Goal: Information Seeking & Learning: Learn about a topic

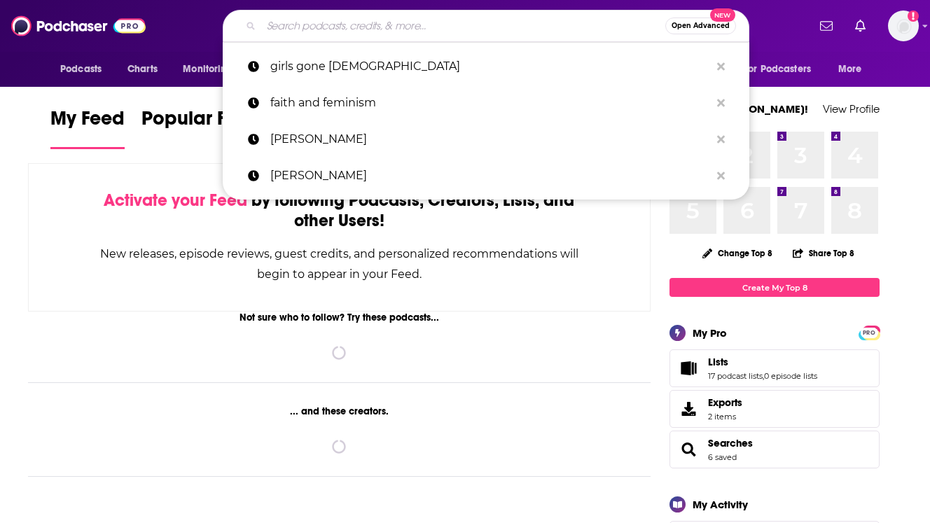
click at [331, 34] on input "Search podcasts, credits, & more..." at bounding box center [463, 26] width 404 height 22
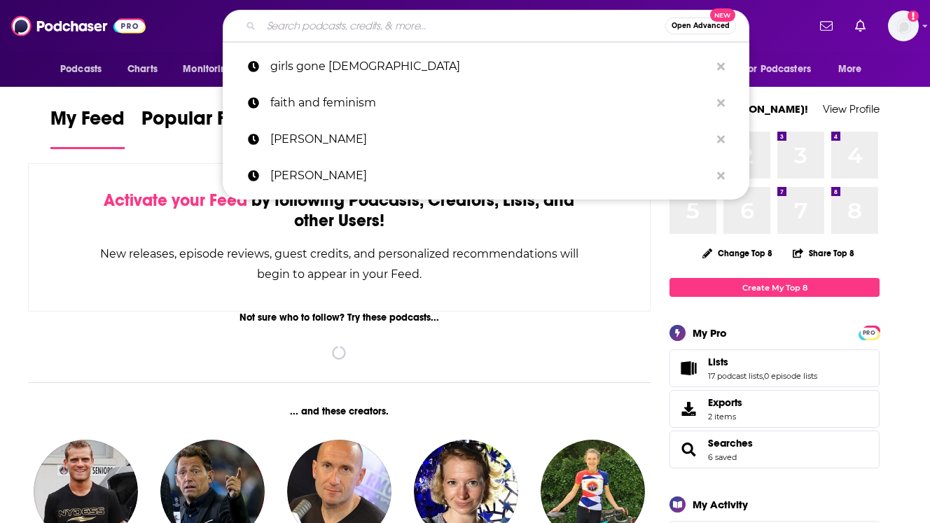
paste input "The Advisor with [PERSON_NAME]"
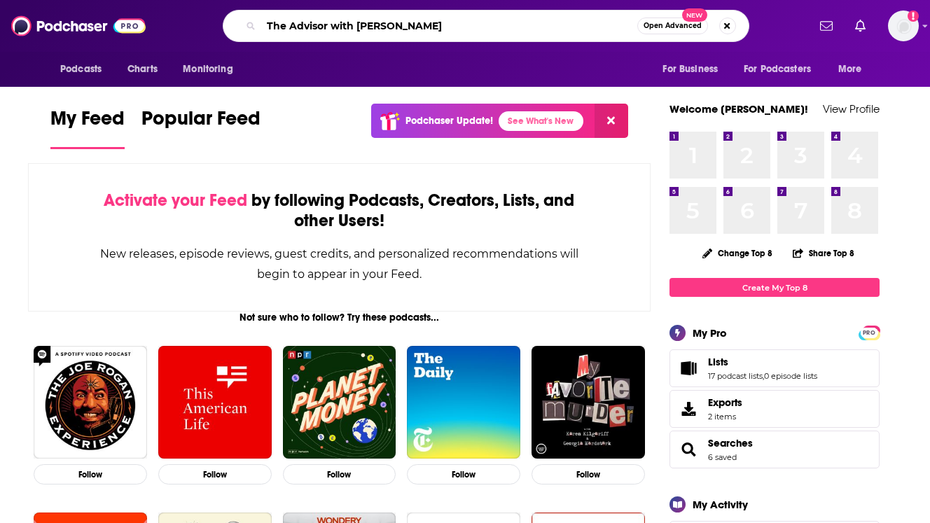
type input "The Advisor with [PERSON_NAME]"
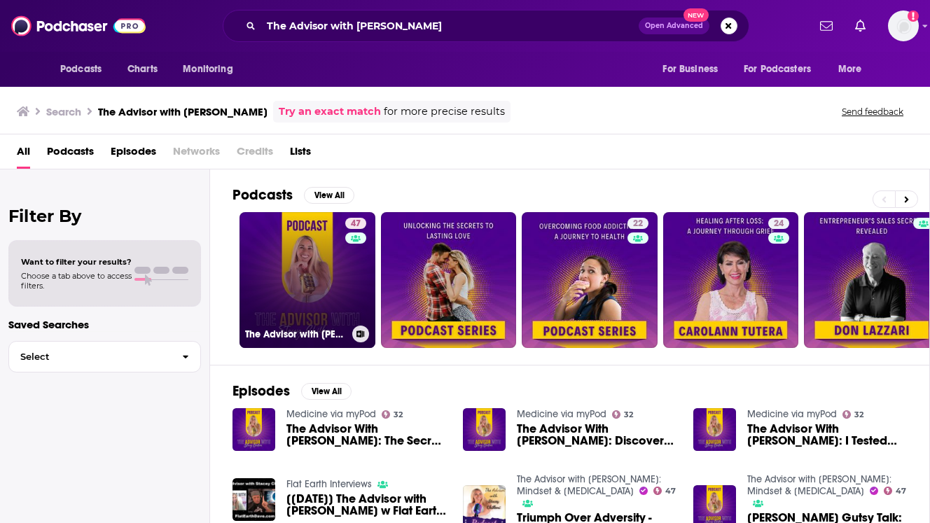
click at [313, 242] on link "47 The Advisor with [PERSON_NAME]: Mindset & [MEDICAL_DATA]" at bounding box center [307, 280] width 136 height 136
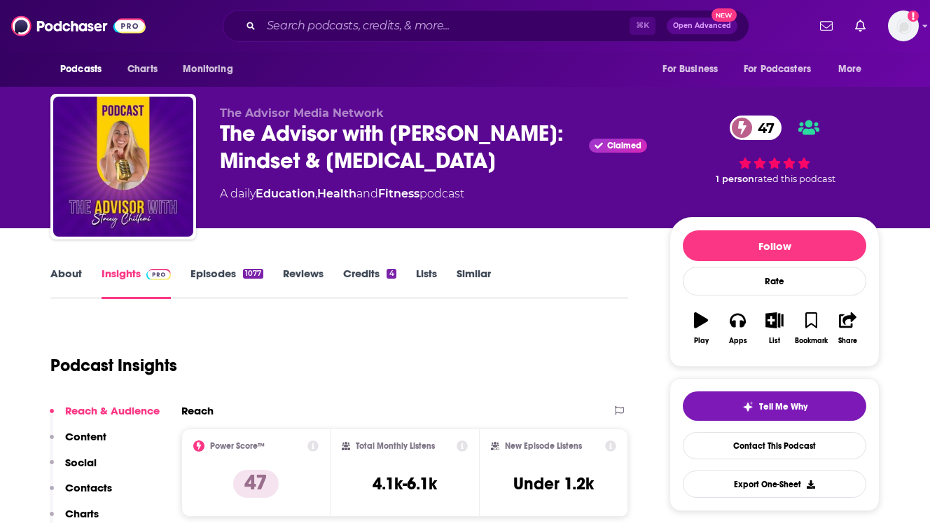
click at [75, 280] on link "About" at bounding box center [65, 283] width 31 height 32
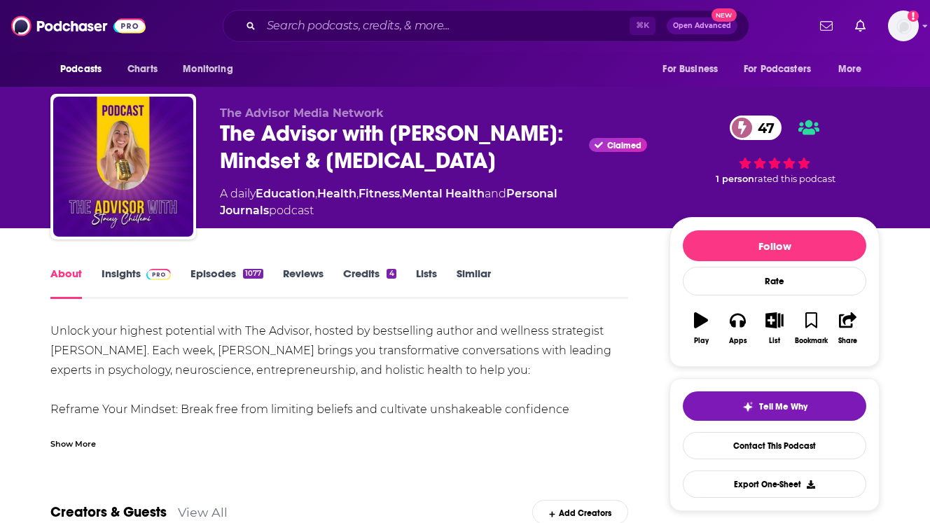
click at [212, 276] on link "Episodes 1077" at bounding box center [226, 283] width 73 height 32
